Goal: Task Accomplishment & Management: Use online tool/utility

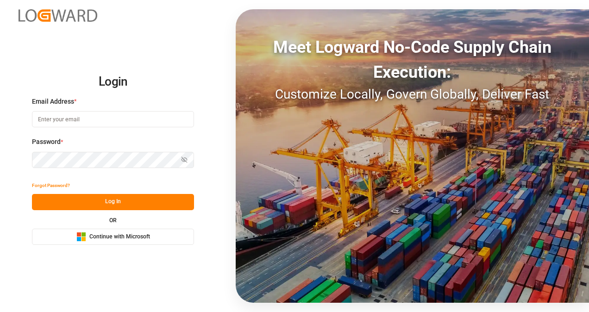
click at [112, 122] on input at bounding box center [113, 119] width 162 height 16
type input "[PERSON_NAME][EMAIL_ADDRESS][PERSON_NAME][DOMAIN_NAME]"
click at [117, 206] on button "Log In" at bounding box center [113, 202] width 162 height 16
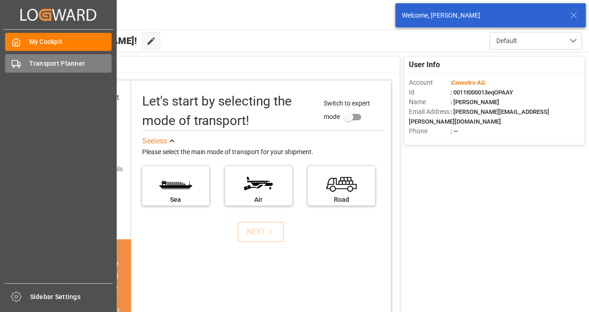
click at [22, 65] on div "Transport Planner Transport Planner" at bounding box center [58, 63] width 107 height 18
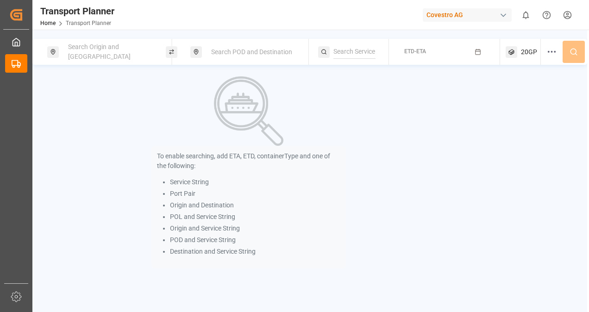
click at [120, 48] on span "Search Origin and [GEOGRAPHIC_DATA]" at bounding box center [99, 51] width 63 height 17
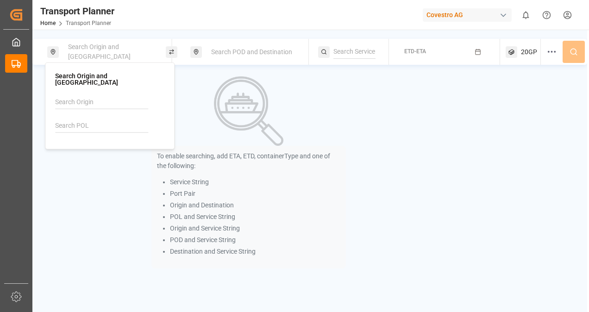
click at [88, 123] on input at bounding box center [101, 126] width 93 height 14
click at [94, 147] on b "NLRTM" at bounding box center [90, 150] width 22 height 7
type input "NLRTM"
click at [250, 48] on span "Search POD and Destination" at bounding box center [251, 51] width 81 height 7
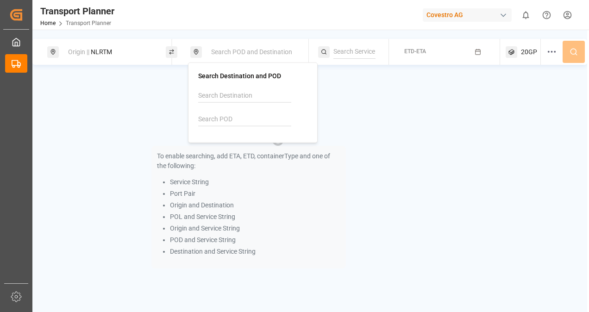
click at [239, 120] on input at bounding box center [244, 120] width 93 height 14
click at [240, 150] on div "SGSIN [GEOGRAPHIC_DATA]" at bounding box center [255, 148] width 90 height 19
type input "SGSIN"
click at [419, 55] on span "ETD-ETA" at bounding box center [415, 51] width 22 height 6
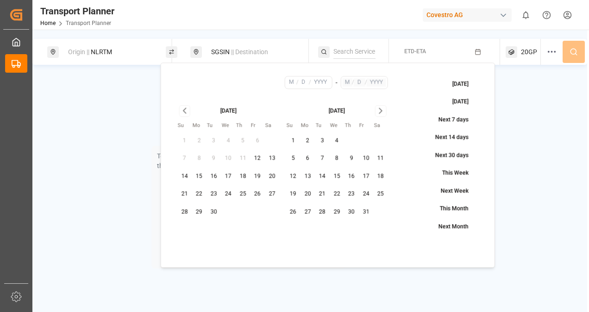
click at [364, 159] on button "10" at bounding box center [366, 158] width 15 height 15
type input "10"
type input "2025"
click at [349, 82] on input "text" at bounding box center [348, 83] width 10 height 8
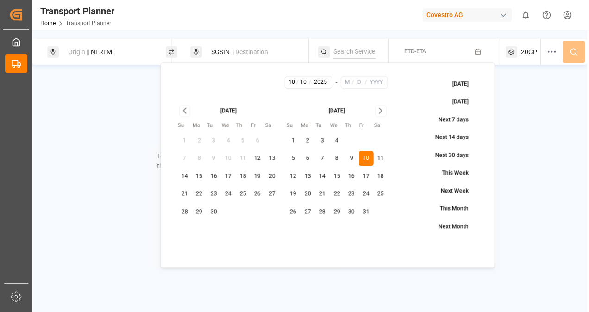
click at [380, 108] on icon "Go to next month" at bounding box center [380, 110] width 3 height 5
click at [352, 141] on button "5" at bounding box center [351, 140] width 15 height 15
type input "12"
type input "5"
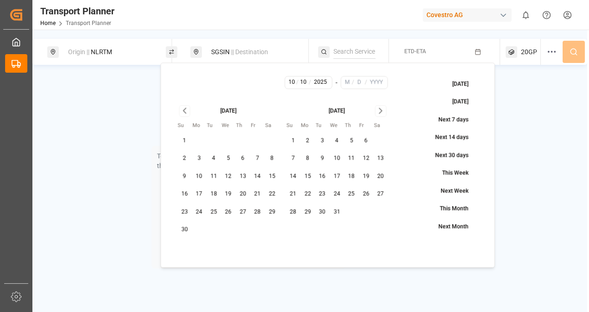
type input "2025"
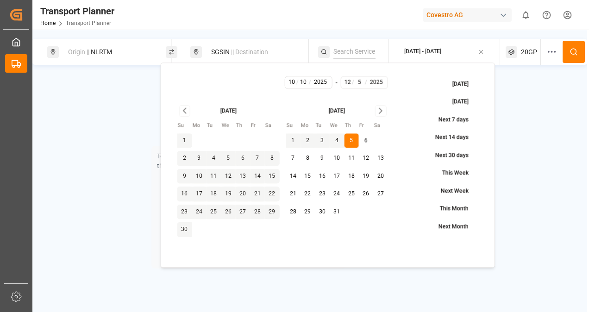
click at [573, 52] on icon at bounding box center [574, 52] width 8 height 8
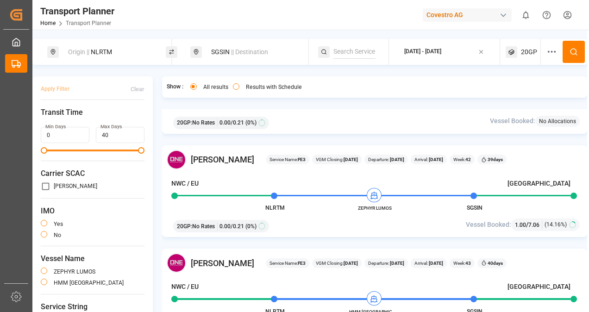
scroll to position [139, 0]
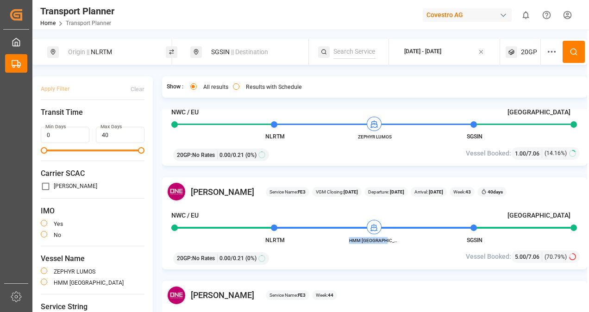
drag, startPoint x: 354, startPoint y: 240, endPoint x: 392, endPoint y: 240, distance: 38.0
click at [392, 240] on span "HMM [GEOGRAPHIC_DATA]" at bounding box center [374, 240] width 51 height 7
copy span "HMM [GEOGRAPHIC_DATA]"
